Goal: Task Accomplishment & Management: Use online tool/utility

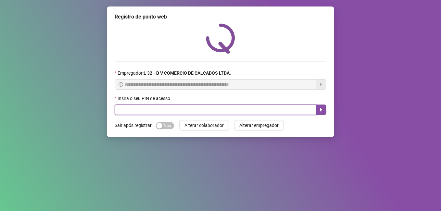
click at [135, 111] on input "text" at bounding box center [216, 109] width 202 height 10
type input "*****"
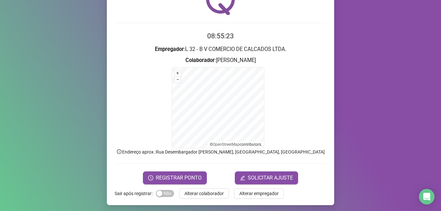
scroll to position [41, 0]
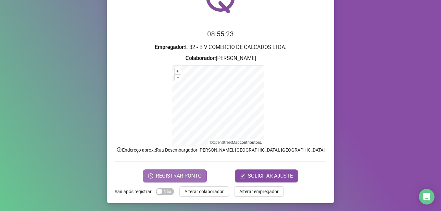
click at [156, 173] on span "REGISTRAR PONTO" at bounding box center [179, 176] width 46 height 8
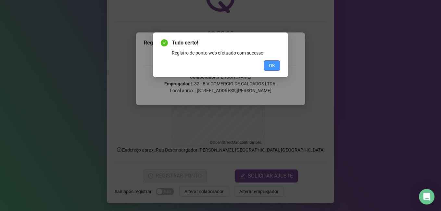
click at [276, 64] on button "OK" at bounding box center [271, 65] width 17 height 10
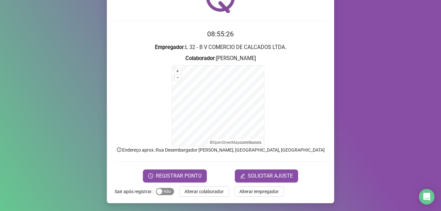
click at [166, 192] on span "Sim Não" at bounding box center [165, 191] width 18 height 7
click at [203, 190] on span "Alterar colaborador" at bounding box center [203, 191] width 39 height 7
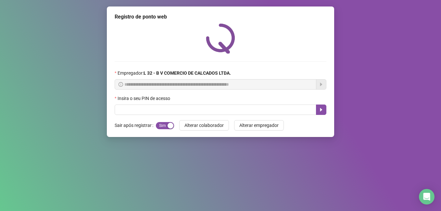
scroll to position [0, 0]
click at [141, 109] on input "text" at bounding box center [216, 109] width 202 height 10
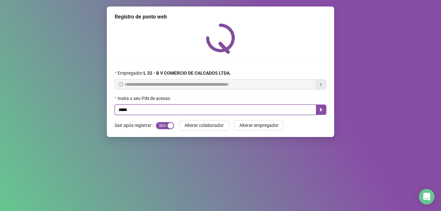
type input "*****"
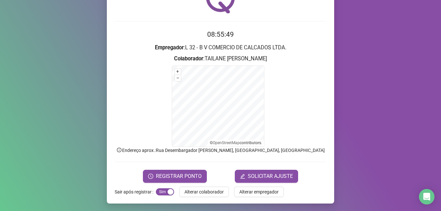
scroll to position [41, 0]
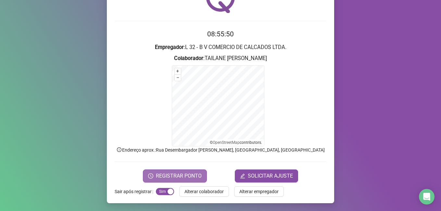
click at [159, 174] on span "REGISTRAR PONTO" at bounding box center [179, 176] width 46 height 8
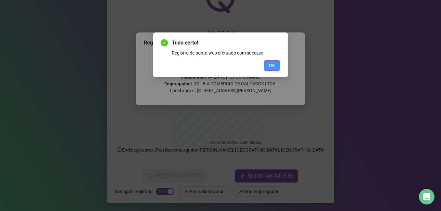
click at [275, 67] on span "OK" at bounding box center [272, 65] width 6 height 7
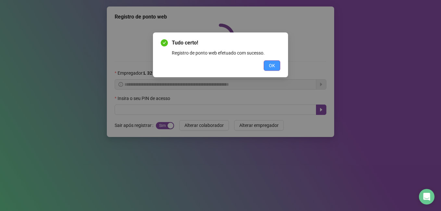
scroll to position [0, 0]
